Goal: Task Accomplishment & Management: Manage account settings

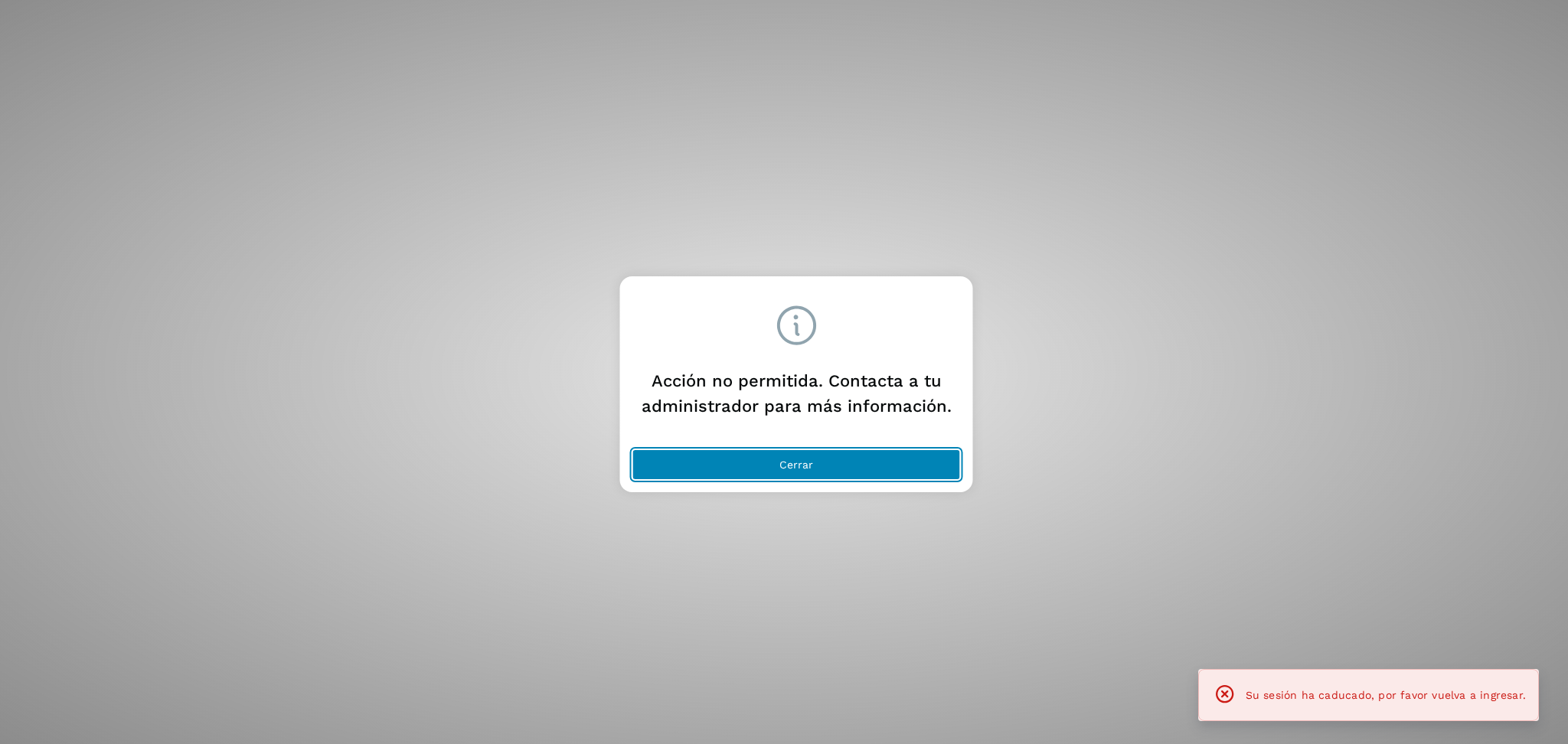
click at [870, 465] on button "Cerrar" at bounding box center [796, 464] width 328 height 30
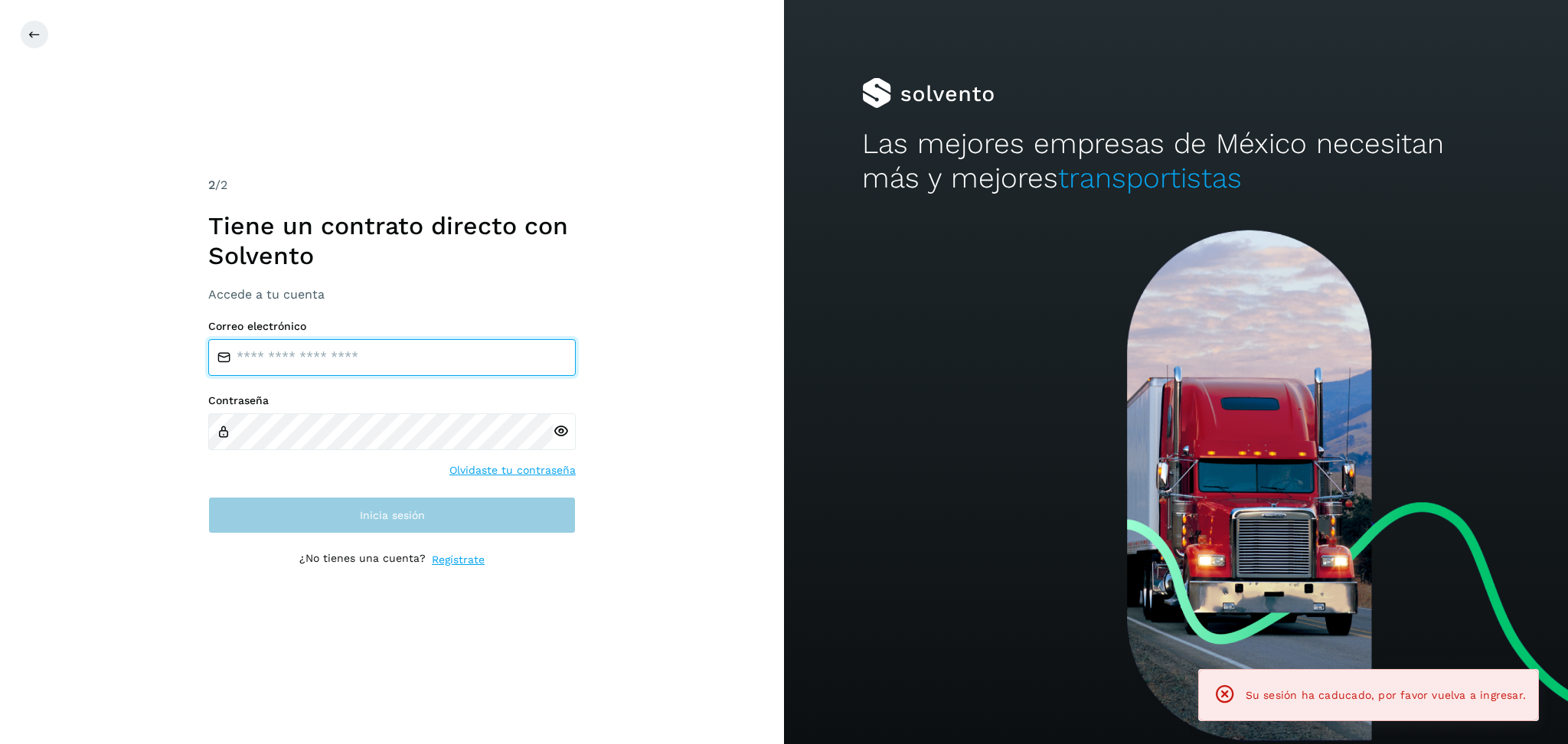
type input "**********"
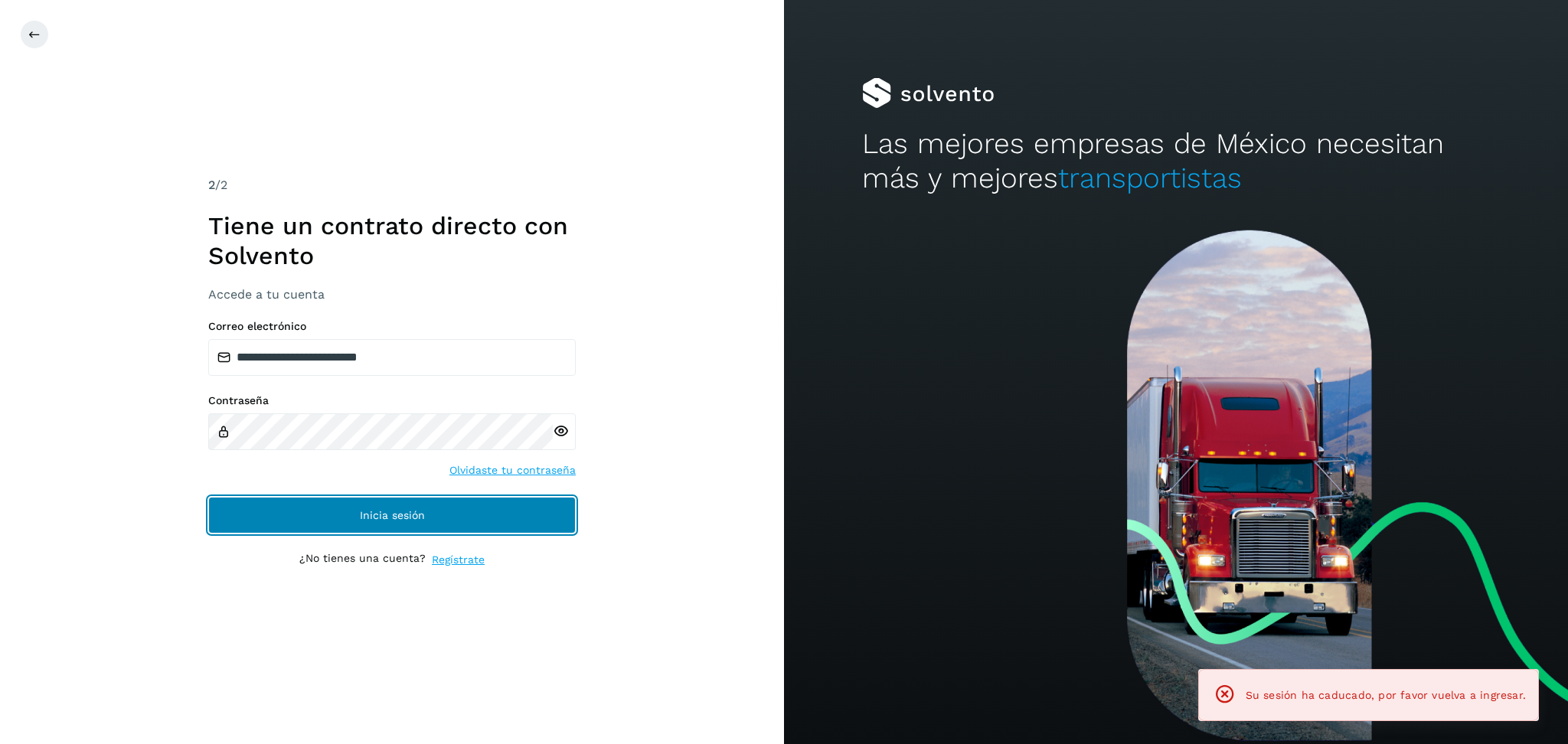
click at [364, 527] on button "Inicia sesión" at bounding box center [392, 515] width 368 height 37
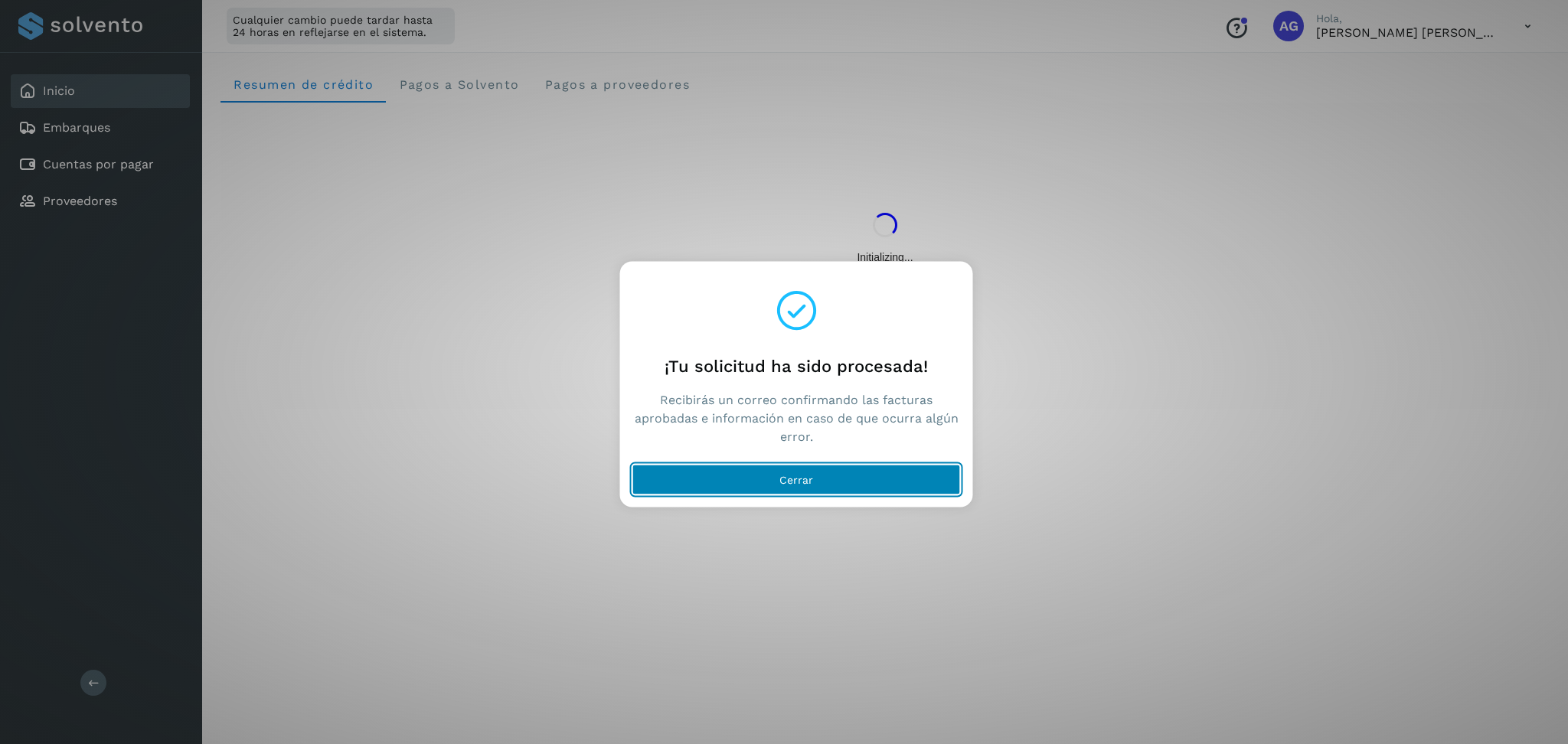
click at [837, 471] on button "Cerrar" at bounding box center [796, 480] width 328 height 30
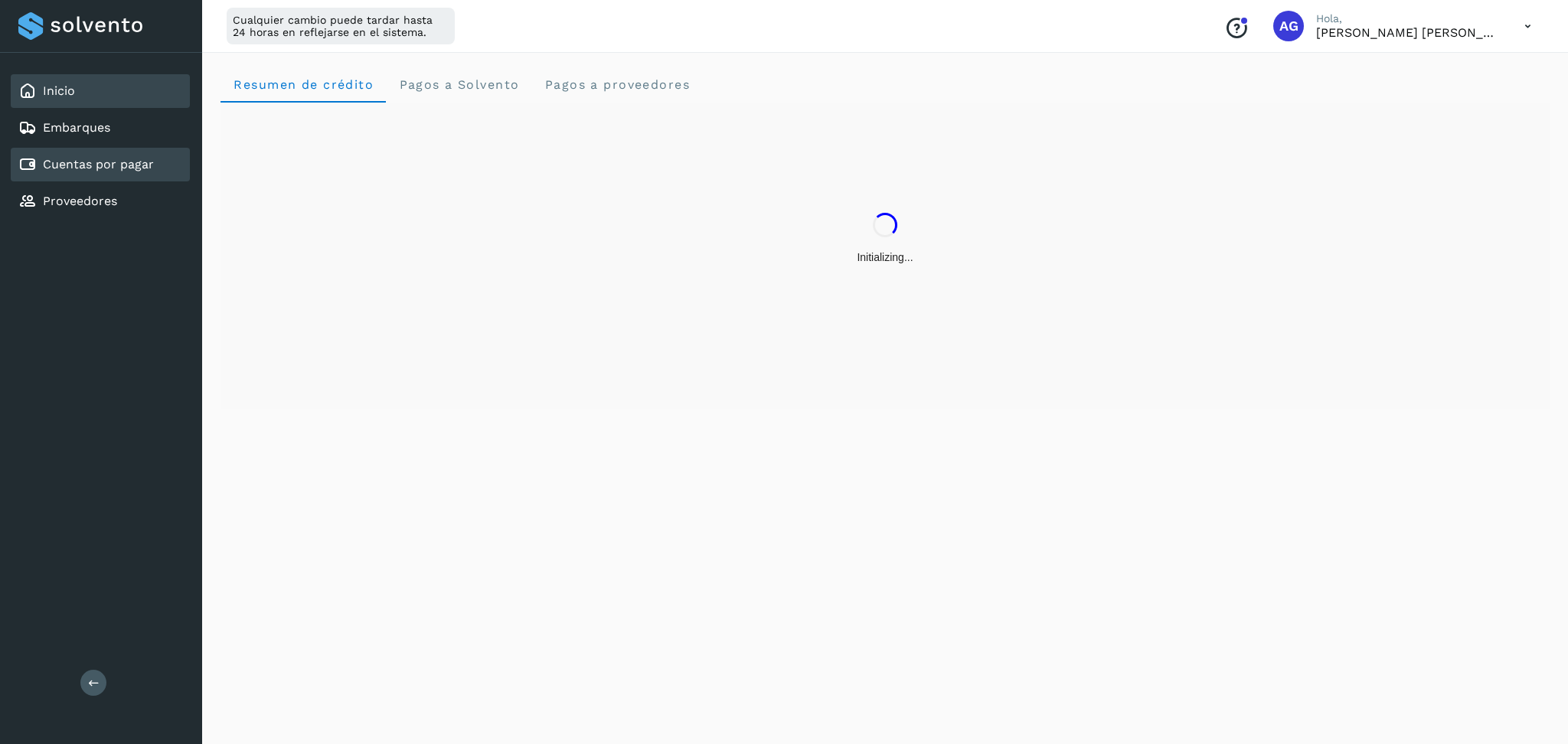
click at [117, 171] on div "Cuentas por pagar" at bounding box center [100, 165] width 179 height 34
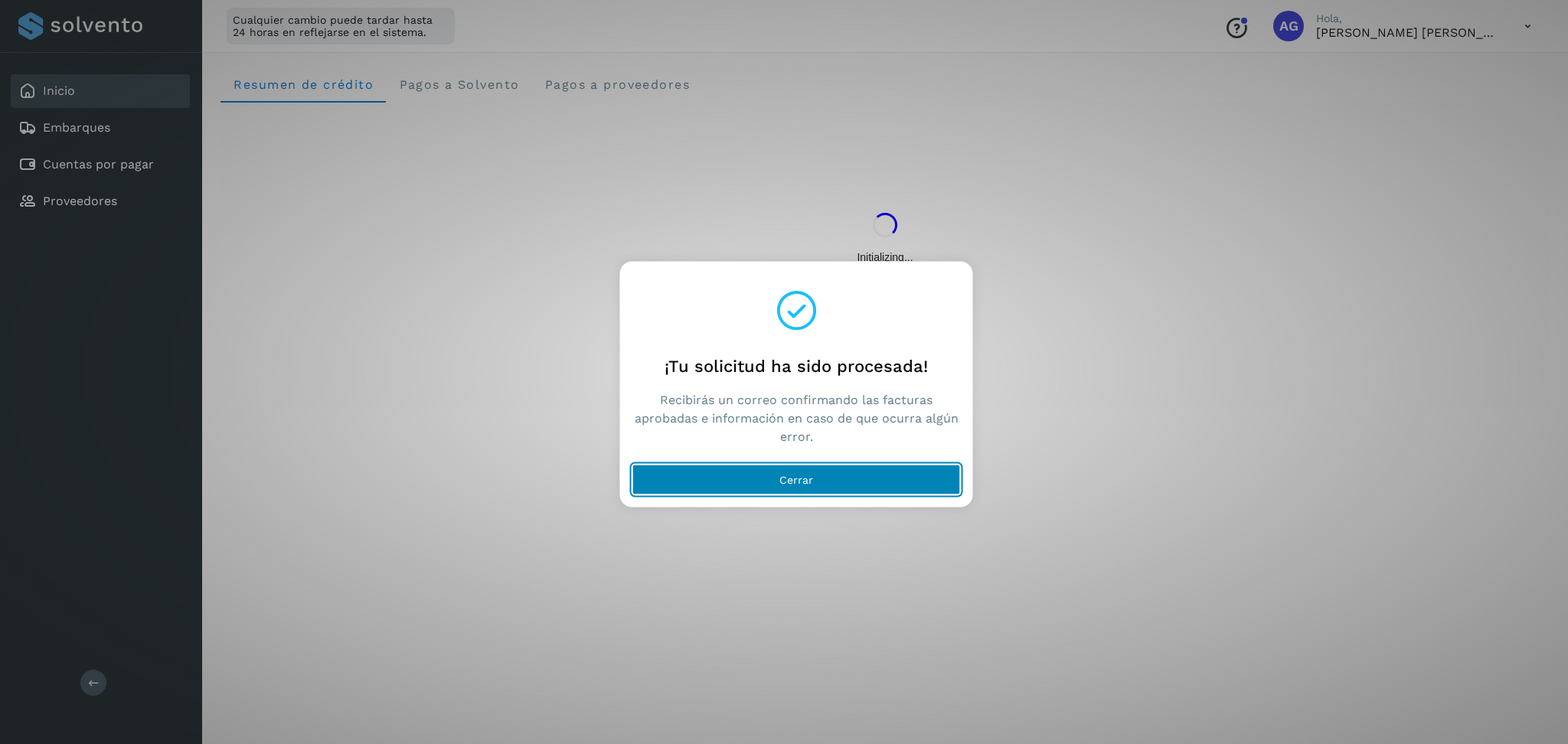
click at [846, 484] on button "Cerrar" at bounding box center [796, 480] width 328 height 30
click at [797, 483] on span "Cerrar" at bounding box center [796, 479] width 34 height 10
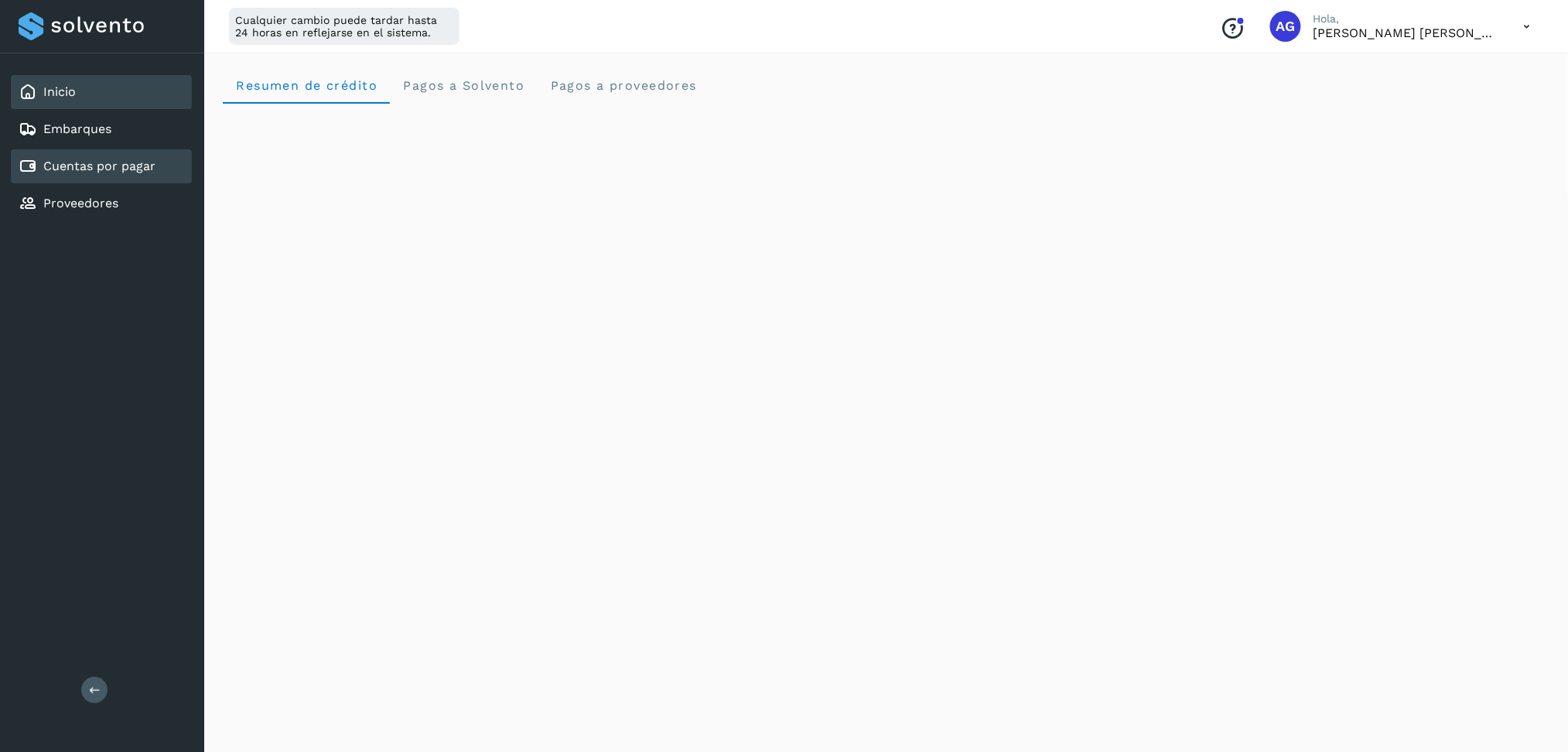
click at [108, 151] on div "Cuentas por pagar" at bounding box center [101, 166] width 181 height 34
